Goal: Task Accomplishment & Management: Use online tool/utility

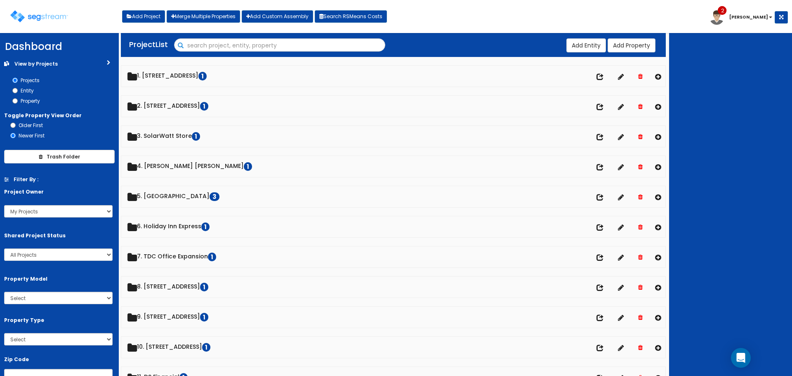
click at [181, 46] on input "Search" at bounding box center [280, 46] width 210 height 14
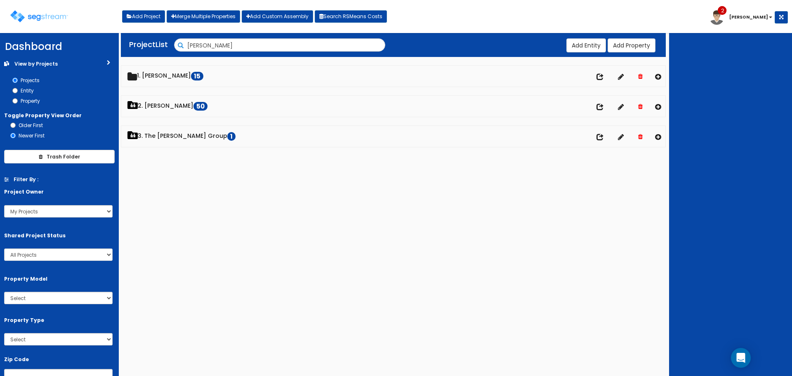
type input "dawn"
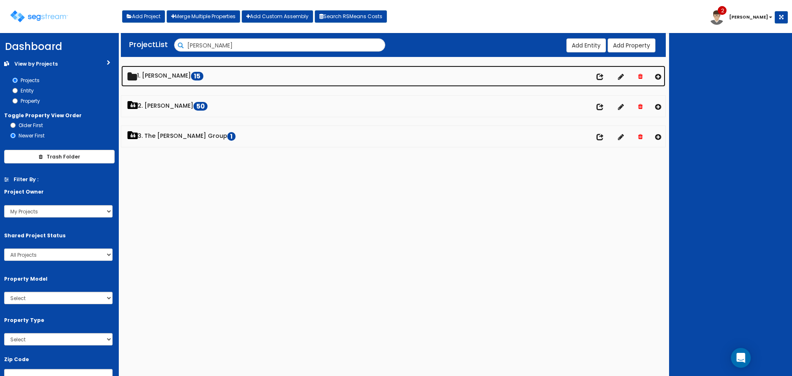
click at [151, 78] on div "We are Building your Property. So please grab a coffee and let us do the heavy …" at bounding box center [396, 95] width 792 height 119
click at [151, 78] on link "1. Dawn 15" at bounding box center [393, 76] width 544 height 21
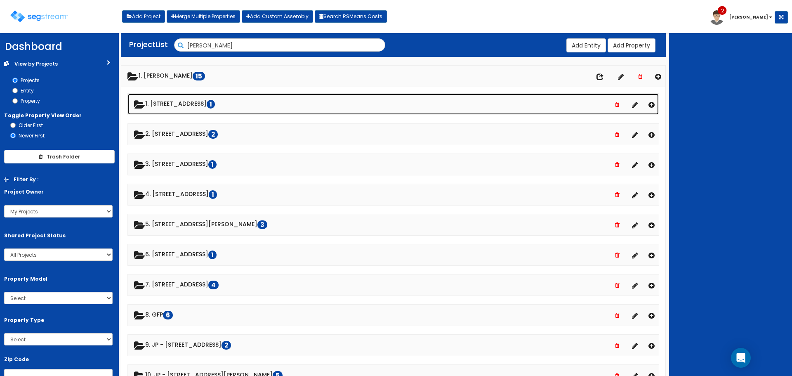
click at [174, 108] on link "1. 1210 E Arlington Blvd 1" at bounding box center [393, 104] width 531 height 21
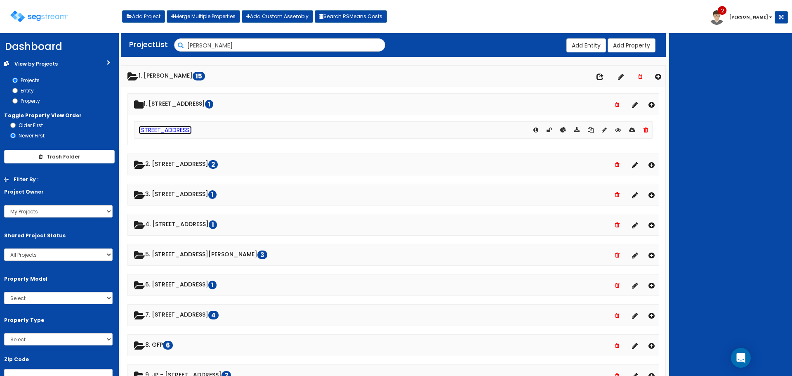
click at [180, 127] on link "[STREET_ADDRESS]" at bounding box center [165, 130] width 53 height 8
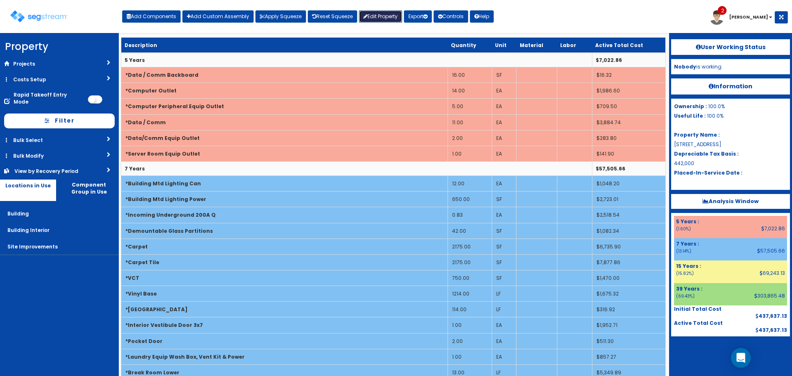
click at [390, 13] on link "Edit Property" at bounding box center [380, 16] width 43 height 12
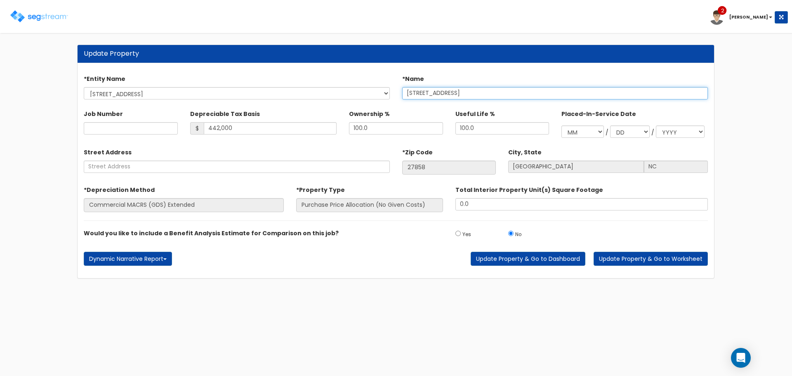
click at [423, 92] on input "[STREET_ADDRESS]" at bounding box center [555, 93] width 306 height 12
type input "[STREET_ADDRESS]"
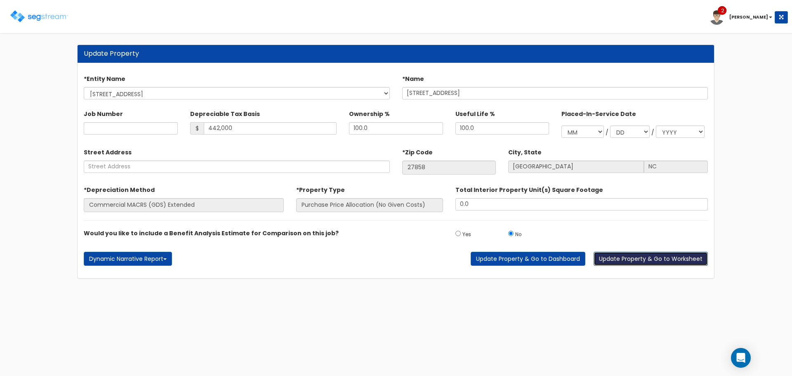
click at [634, 255] on button "Update Property & Go to Worksheet" at bounding box center [651, 259] width 114 height 14
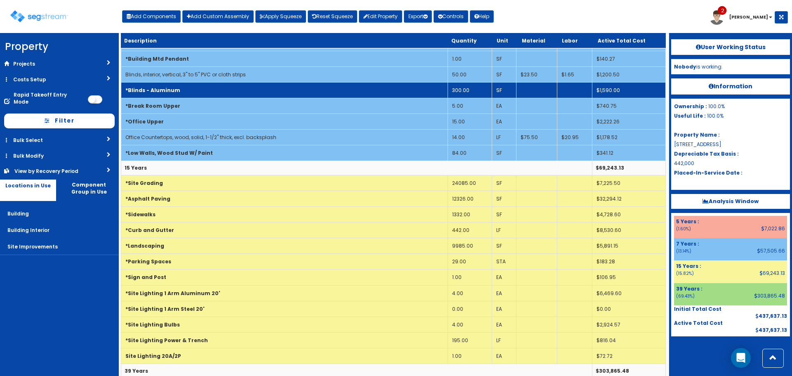
scroll to position [537, 0]
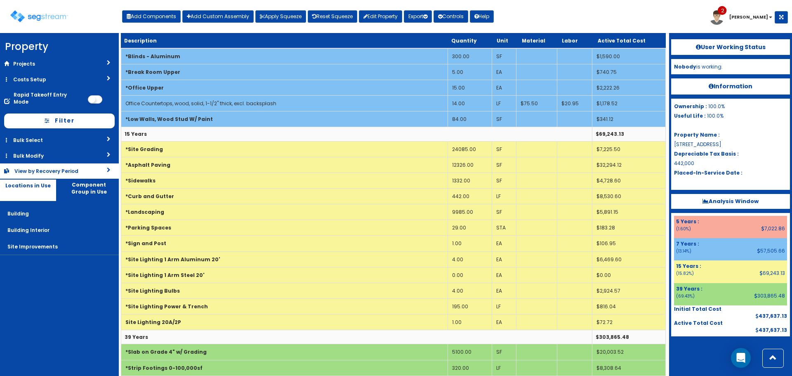
click at [76, 168] on div "View by Recovery Period" at bounding box center [47, 171] width 66 height 7
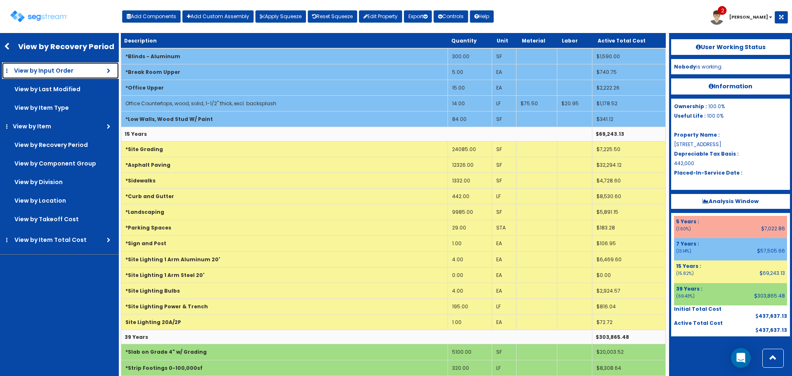
click at [64, 70] on span "View by Input Order" at bounding box center [43, 70] width 59 height 8
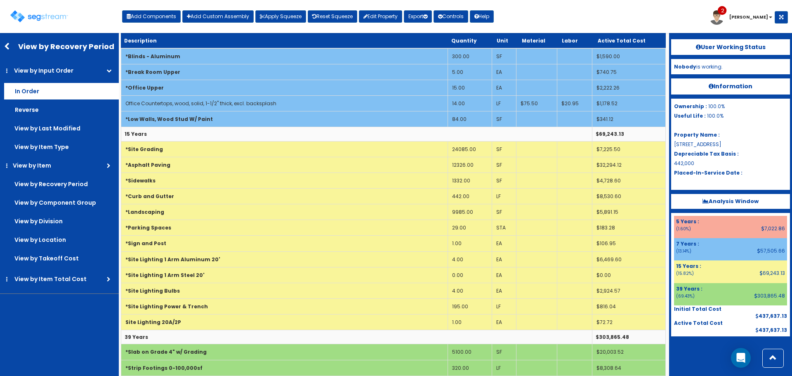
click at [61, 83] on label "In Order" at bounding box center [61, 91] width 115 height 17
click at [0, 0] on input "In Order" at bounding box center [0, 0] width 0 height 0
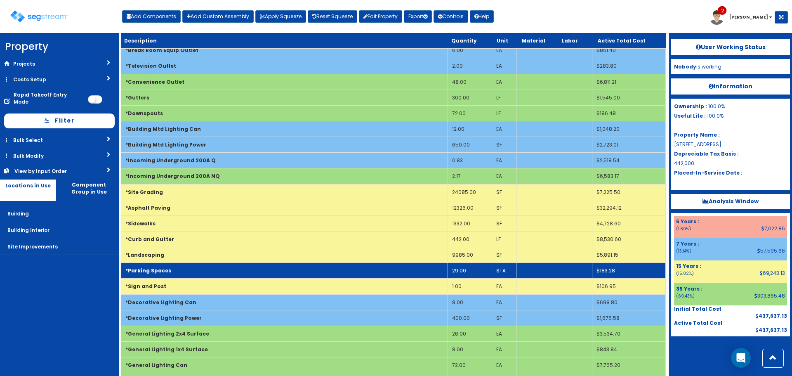
scroll to position [825, 0]
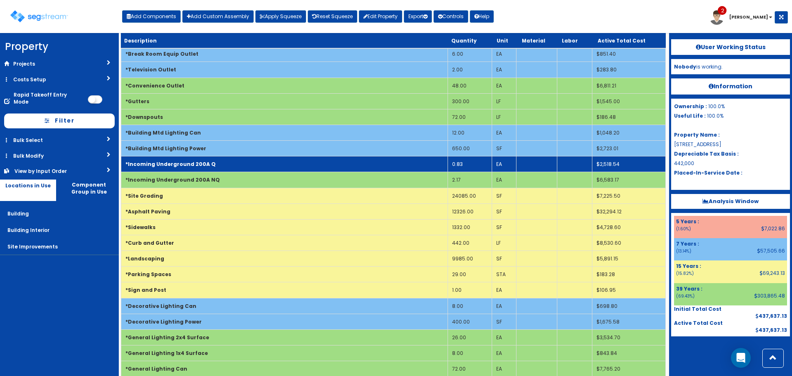
click at [220, 165] on td "*Incoming Underground 200A Q" at bounding box center [284, 164] width 327 height 16
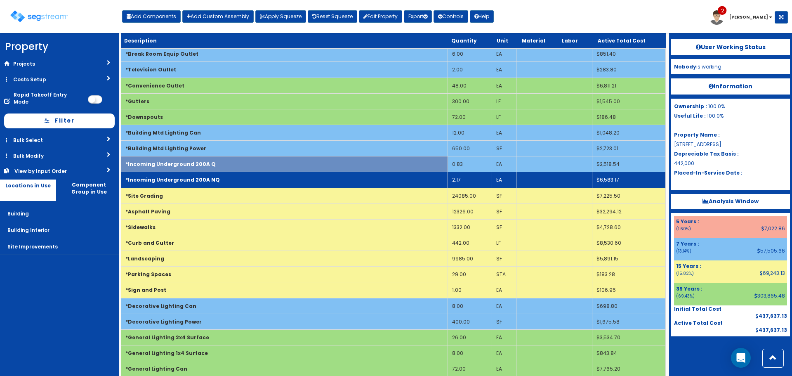
click at [222, 177] on td "*Incoming Underground 200A NQ" at bounding box center [284, 180] width 327 height 16
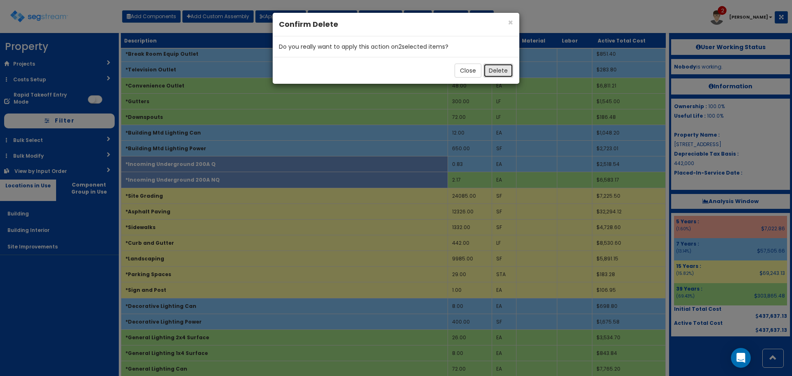
click at [510, 73] on button "Delete" at bounding box center [499, 71] width 30 height 14
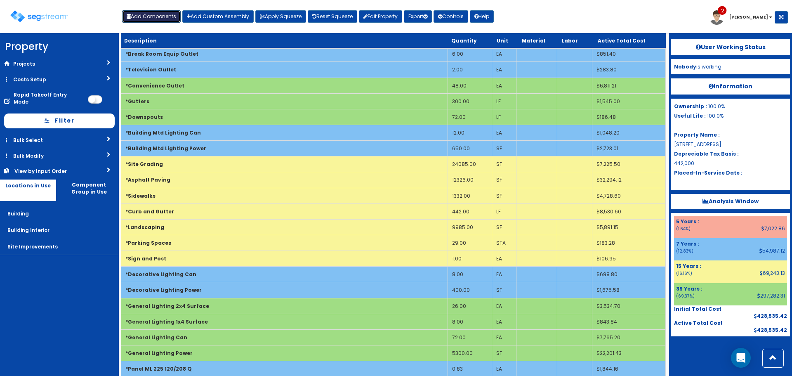
click at [147, 19] on button "Add Components" at bounding box center [151, 16] width 59 height 12
select select "15Y"
select select "default"
select select "27"
select select
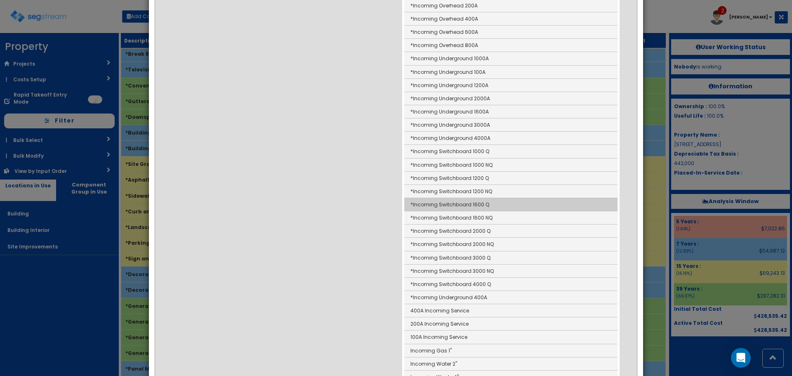
scroll to position [248, 0]
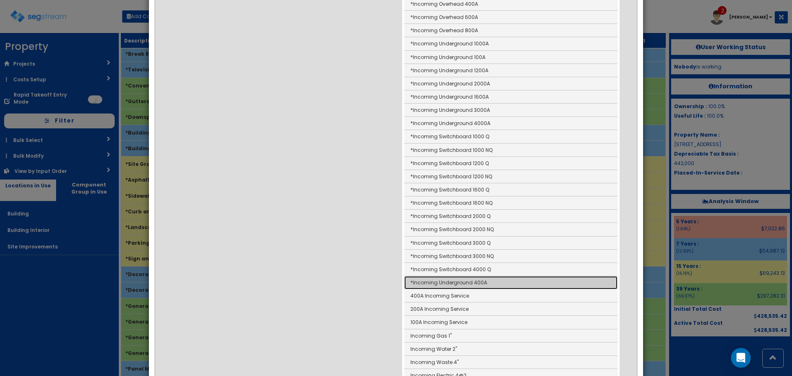
click at [531, 284] on link "*Incoming Underground 400A" at bounding box center [510, 282] width 213 height 13
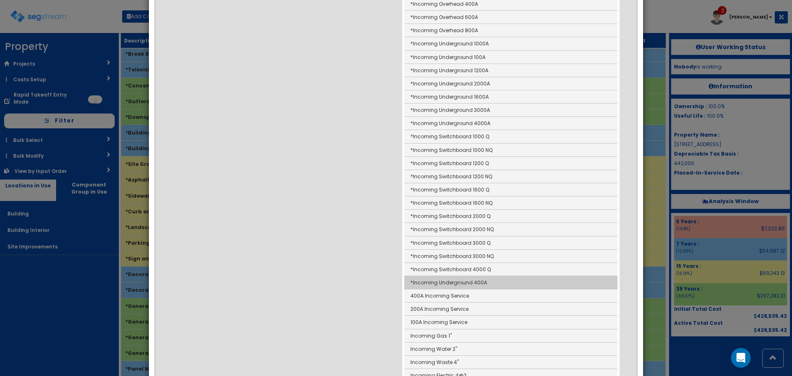
type input "*Incoming Underground 400A"
type input "LF"
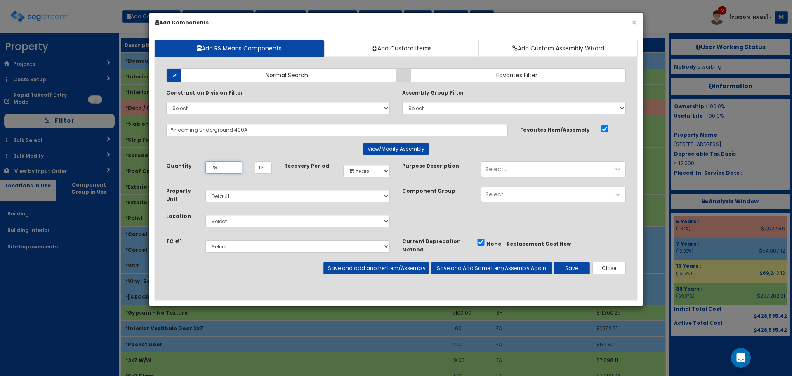
type input ".28"
click at [368, 174] on select "Select 5 Years 7 Years 9 Years 10 Years 15 Years 15 Year QLI 15 Year QRP 15 Yea…" at bounding box center [366, 171] width 47 height 12
click at [343, 165] on select "Select 5 Years 7 Years 9 Years 10 Years 15 Years 15 Year QLI 15 Year QRP 15 Yea…" at bounding box center [366, 171] width 47 height 12
click at [372, 170] on select "Select 5 Years 7 Years 9 Years 10 Years 15 Years 15 Year QLI 15 Year QRP 15 Yea…" at bounding box center [366, 171] width 47 height 12
select select "7Y"
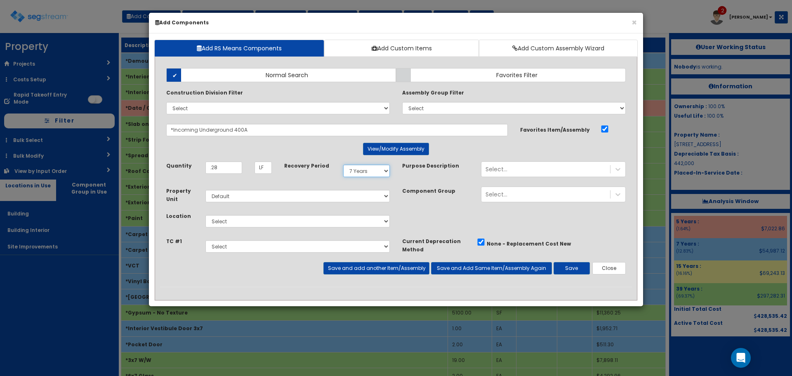
click at [343, 165] on select "Select 5 Years 7 Years 9 Years 10 Years 15 Years 15 Year QLI 15 Year QRP 15 Yea…" at bounding box center [366, 171] width 47 height 12
click at [283, 223] on select "Select Building Building Interior Site Improvements Add Additional Location" at bounding box center [298, 221] width 184 height 12
select select "6"
click at [206, 215] on select "Select Building Building Interior Site Improvements Add Additional Location" at bounding box center [298, 221] width 184 height 12
click at [449, 268] on button "Save and Add Same Item/Assembly Again" at bounding box center [491, 268] width 121 height 12
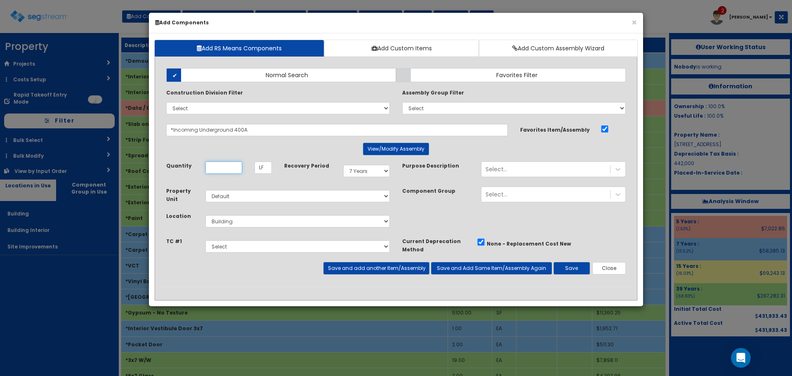
click at [229, 167] on input "Quantity" at bounding box center [224, 167] width 37 height 12
type input ".72"
click at [353, 168] on select "Select 5 Years 7 Years 9 Years 10 Years 15 Years 15 Year QLI 15 Year QRP 15 Yea…" at bounding box center [366, 171] width 47 height 12
select select "39Y"
click at [343, 165] on select "Select 5 Years 7 Years 9 Years 10 Years 15 Years 15 Year QLI 15 Year QRP 15 Yea…" at bounding box center [366, 171] width 47 height 12
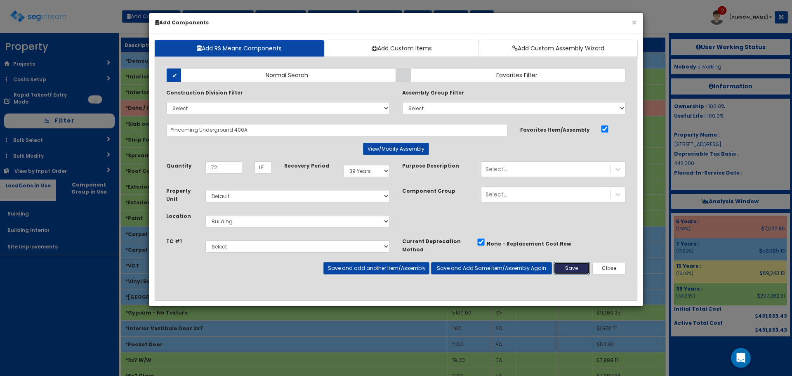
click at [577, 268] on button "Save" at bounding box center [572, 268] width 36 height 12
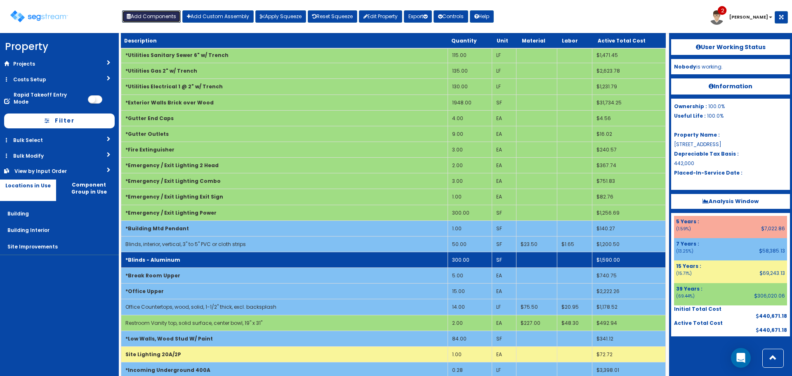
scroll to position [1275, 0]
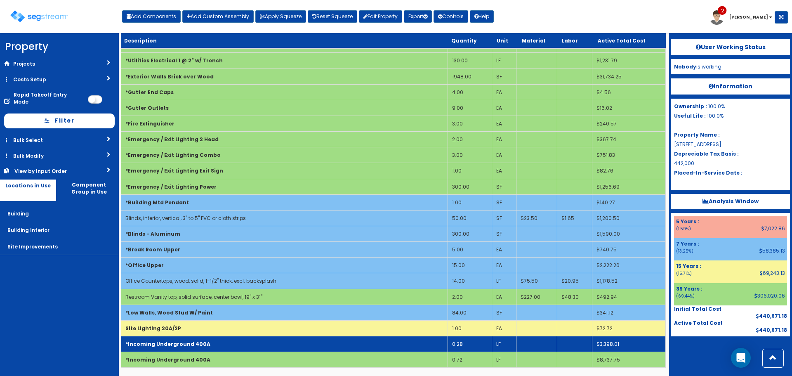
click at [407, 349] on td "*Incoming Underground 400A" at bounding box center [284, 344] width 327 height 16
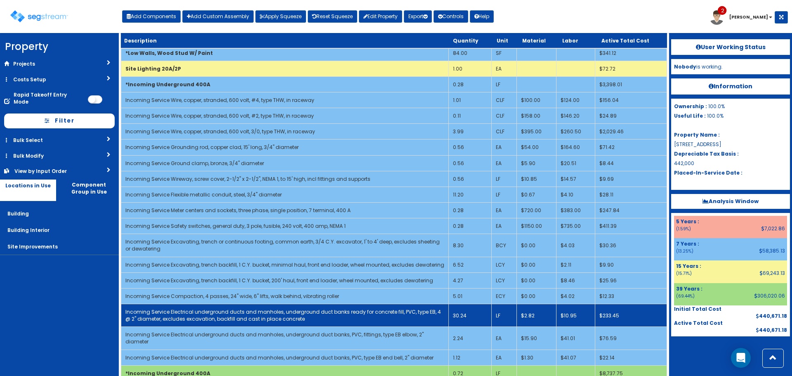
scroll to position [1541, 0]
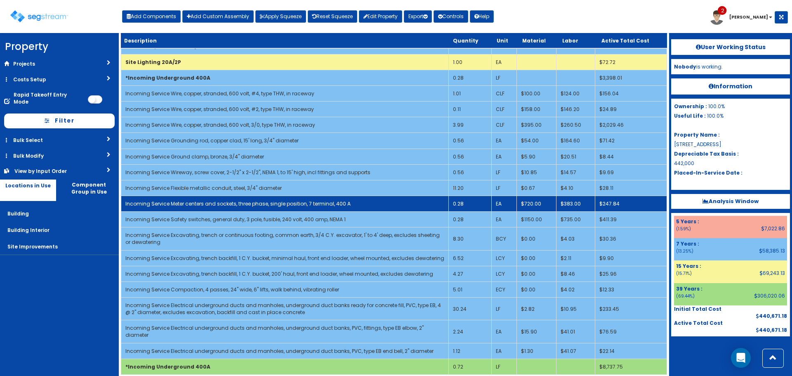
click at [468, 208] on td "0.28" at bounding box center [470, 204] width 43 height 16
click at [458, 202] on td "0.28" at bounding box center [470, 204] width 43 height 16
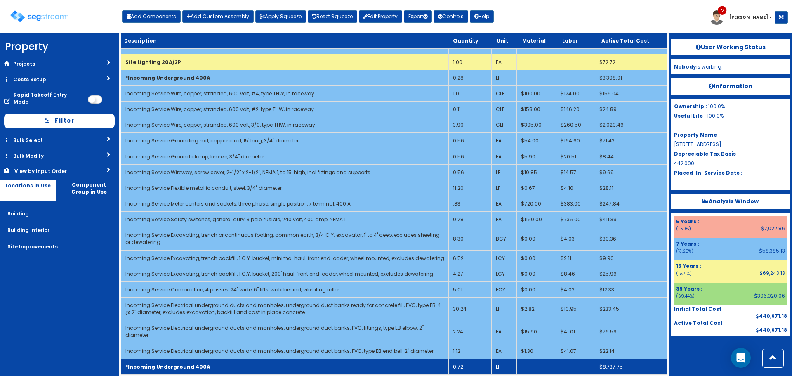
click at [333, 359] on td "*Incoming Underground 400A" at bounding box center [285, 367] width 328 height 16
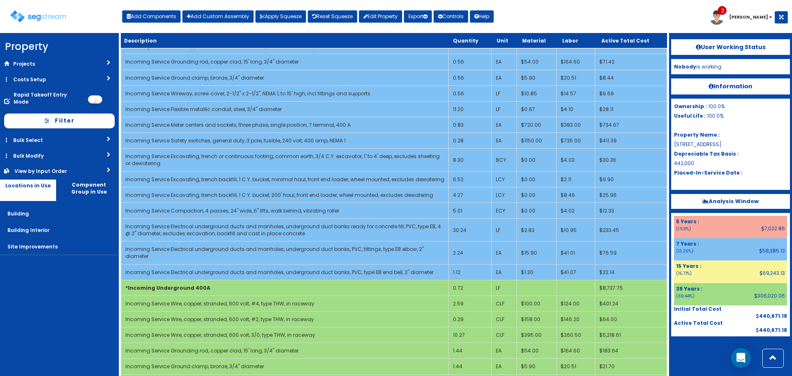
scroll to position [1807, 0]
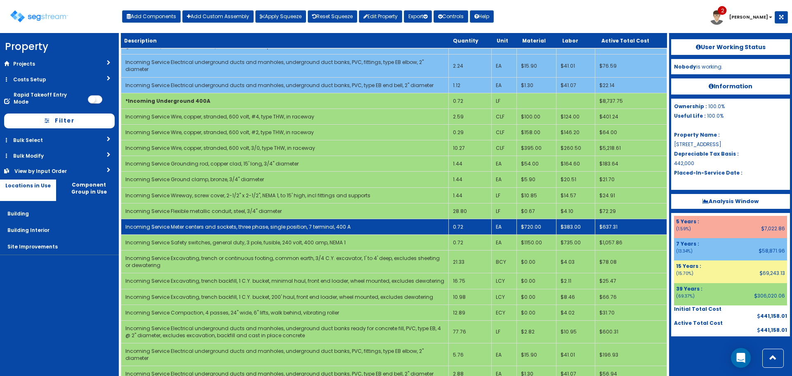
click at [461, 221] on td "0.72" at bounding box center [470, 227] width 43 height 16
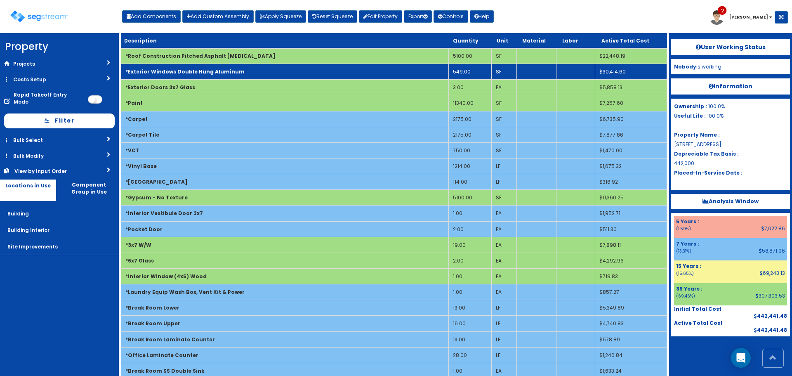
scroll to position [124, 0]
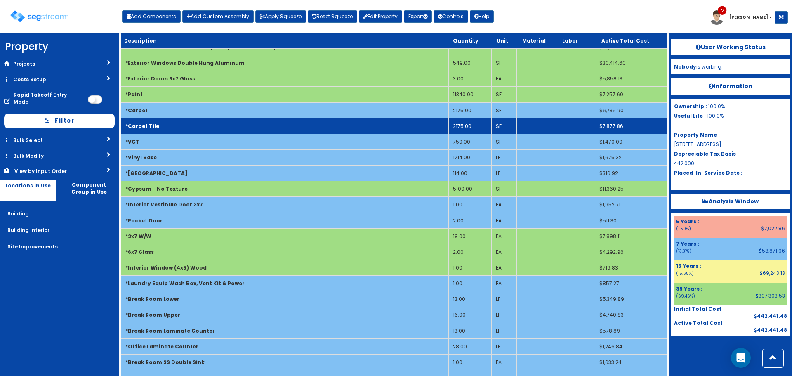
click at [463, 124] on td "2175.00" at bounding box center [470, 126] width 43 height 16
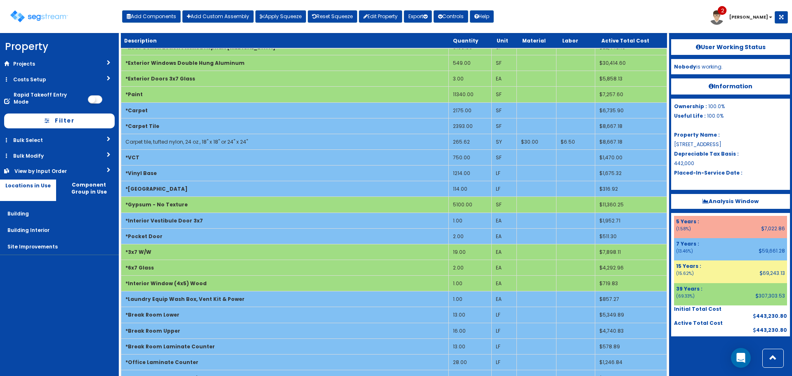
scroll to position [92, 0]
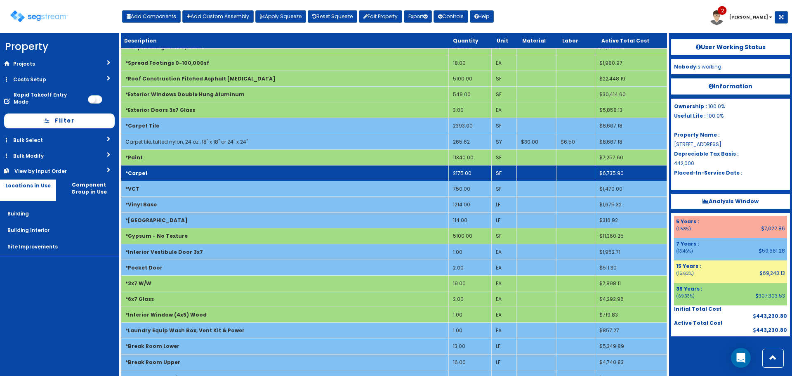
click at [454, 175] on td "2175.00" at bounding box center [470, 173] width 43 height 16
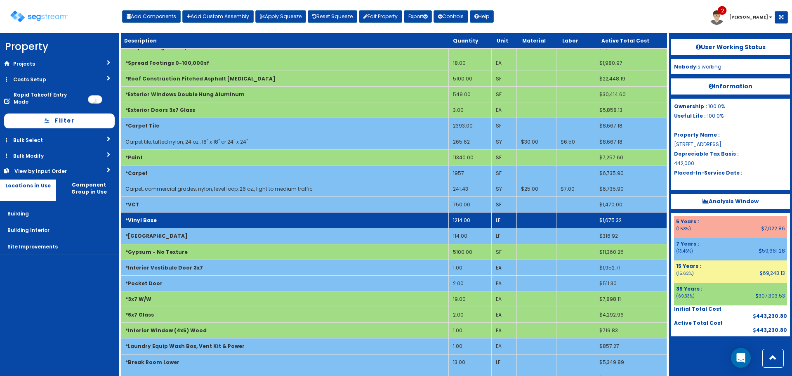
click at [411, 216] on td "*Vinyl Base" at bounding box center [285, 221] width 328 height 16
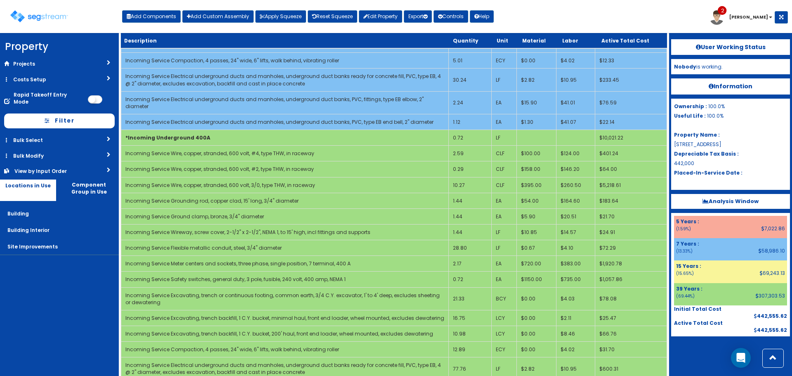
scroll to position [1855, 0]
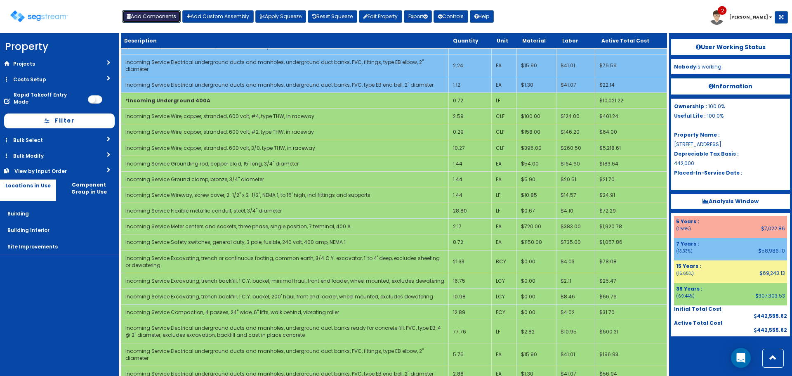
click at [144, 12] on button "Add Components" at bounding box center [151, 16] width 59 height 12
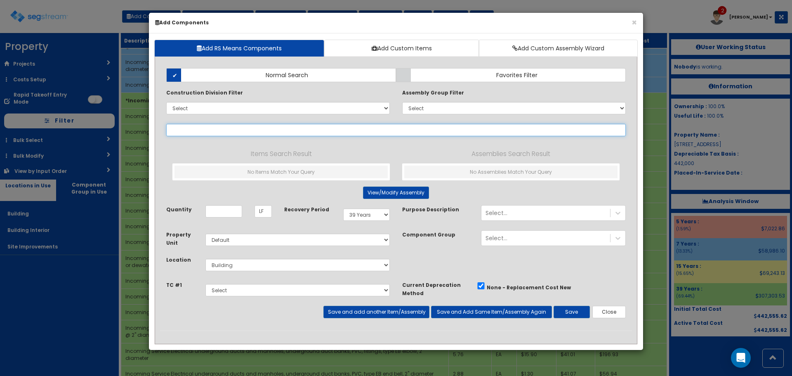
select select
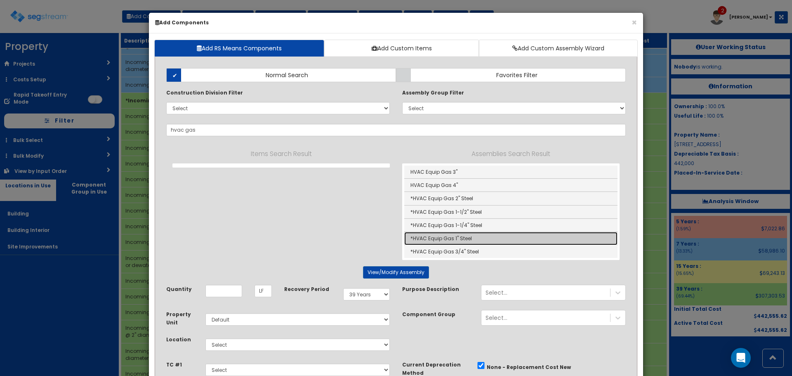
click at [498, 238] on link "*HVAC Equip Gas 1" Steel" at bounding box center [510, 238] width 213 height 13
type input "*HVAC Equip Gas 1" Steel"
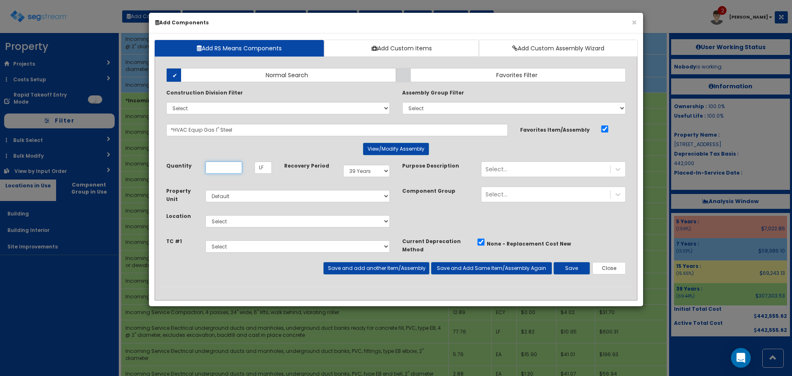
scroll to position [0, 0]
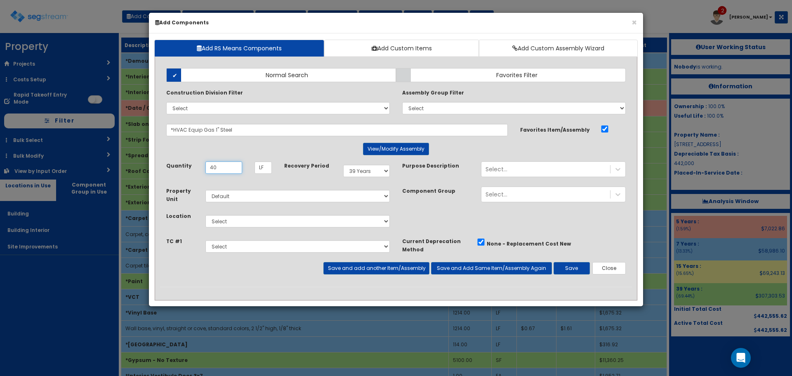
type input "40"
click at [334, 225] on select "Select Building Building Interior Site Improvements Add Additional Location" at bounding box center [298, 221] width 184 height 12
select select "7"
click at [206, 215] on select "Select Building Building Interior Site Improvements Add Additional Location" at bounding box center [298, 221] width 184 height 12
click at [567, 273] on button "Save" at bounding box center [572, 268] width 36 height 12
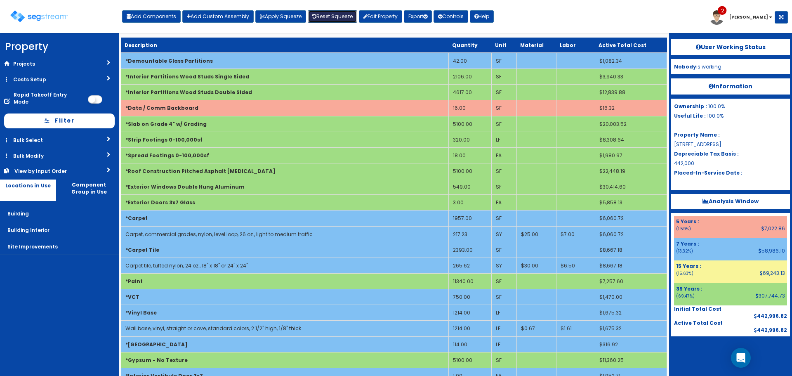
click at [339, 16] on link "Reset Squeeze" at bounding box center [333, 16] width 50 height 12
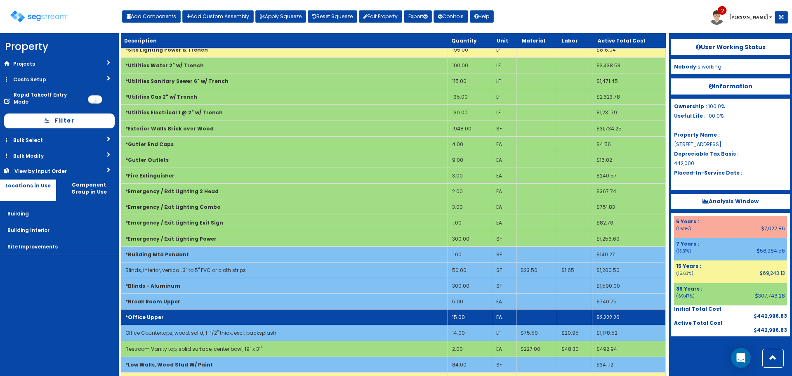
scroll to position [1291, 0]
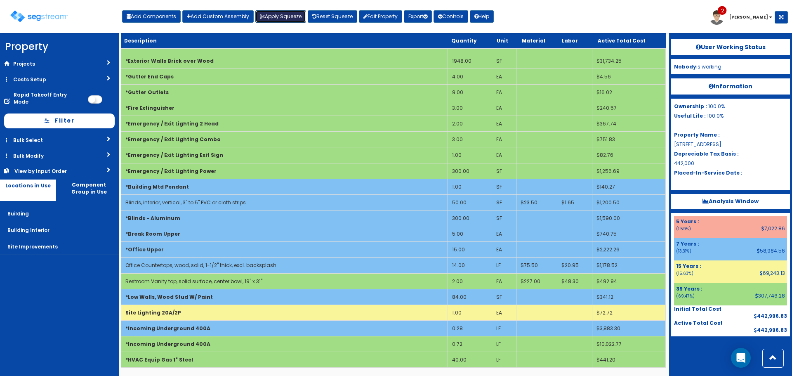
click at [285, 19] on button "Apply Squeeze" at bounding box center [280, 16] width 51 height 12
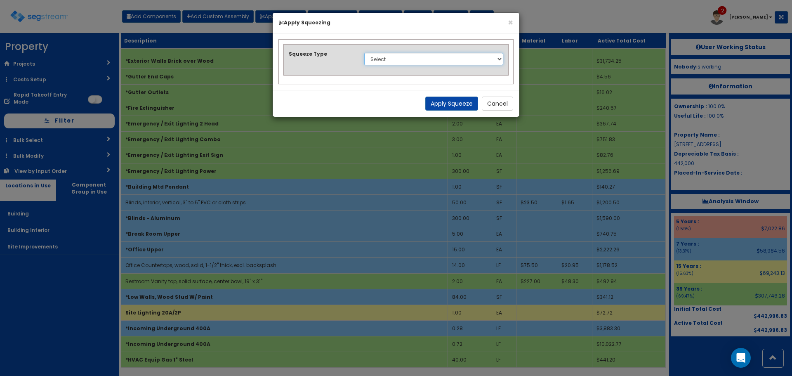
click at [385, 63] on select "Select 1. Squeeze Entire Worksheet 2. Squeeze by Takeoff Cost 3. Squeeze by Uni…" at bounding box center [433, 59] width 139 height 12
select select "squeeze_entire_takeoffsheet"
click at [364, 53] on select "Select 1. Squeeze Entire Worksheet 2. Squeeze by Takeoff Cost 3. Squeeze by Uni…" at bounding box center [433, 59] width 139 height 12
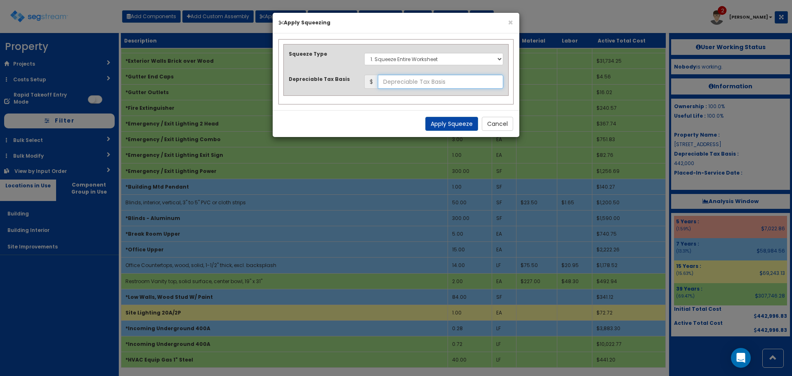
click at [418, 84] on input "text" at bounding box center [440, 82] width 125 height 14
type input "584,755.80"
click at [468, 126] on button "Apply Squeeze" at bounding box center [451, 124] width 53 height 14
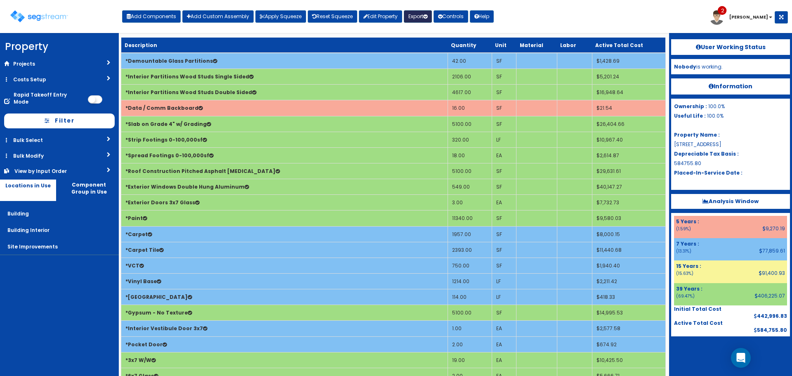
click at [417, 20] on button "Export" at bounding box center [418, 16] width 28 height 12
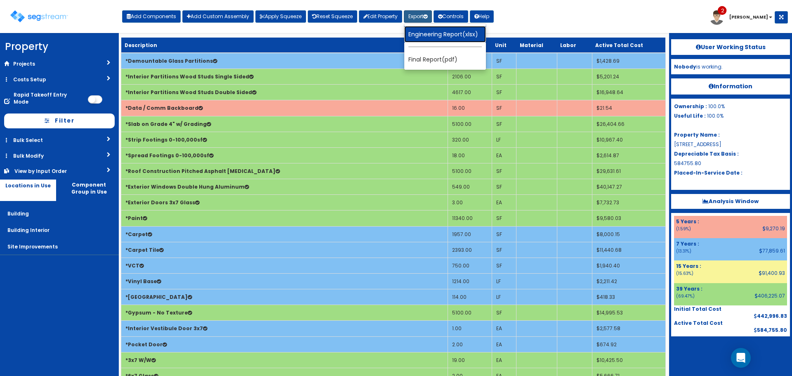
click at [424, 32] on link "Engineering Report(xlsx)" at bounding box center [445, 34] width 82 height 17
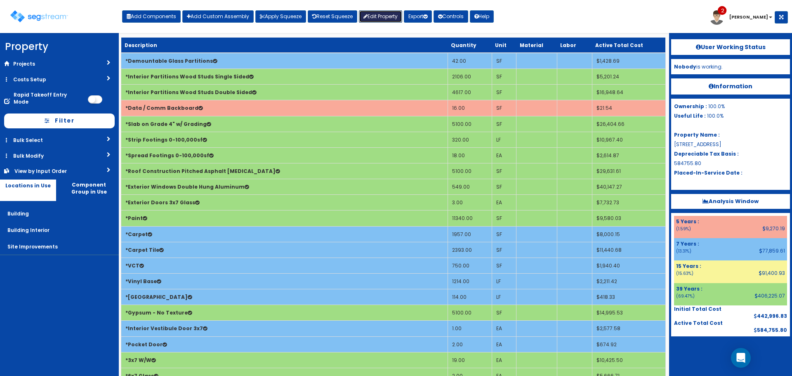
click at [371, 19] on link "Edit Property" at bounding box center [380, 16] width 43 height 12
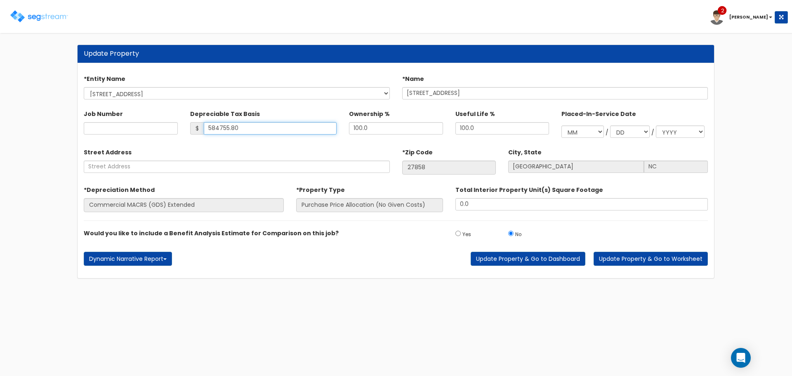
drag, startPoint x: 222, startPoint y: 121, endPoint x: 137, endPoint y: 108, distance: 86.5
click at [137, 108] on div "Job Number Depreciable Tax Basis $ 584755.80 Ownership % 100.0 /" at bounding box center [396, 122] width 637 height 38
type input "442,000"
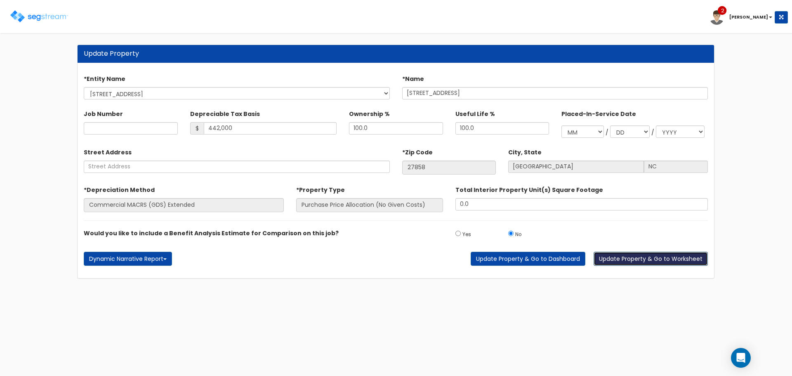
click at [657, 257] on button "Update Property & Go to Worksheet" at bounding box center [651, 259] width 114 height 14
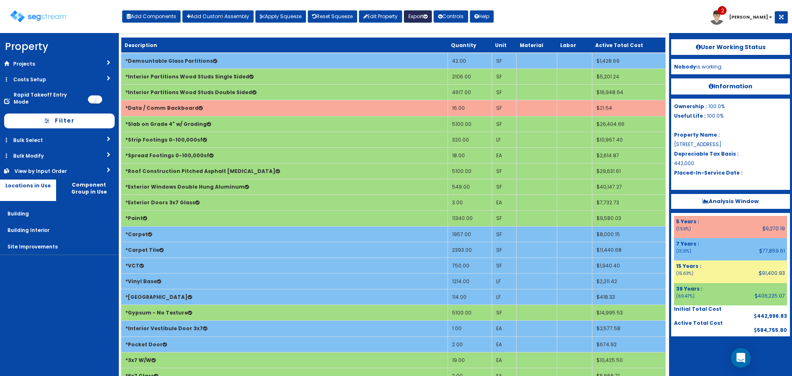
click at [428, 19] on icon "button" at bounding box center [425, 16] width 4 height 5
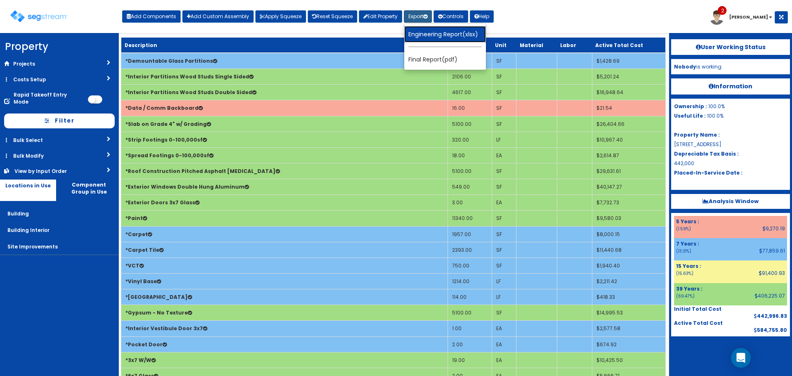
click at [431, 31] on link "Engineering Report(xlsx)" at bounding box center [445, 34] width 82 height 17
